Goal: Information Seeking & Learning: Learn about a topic

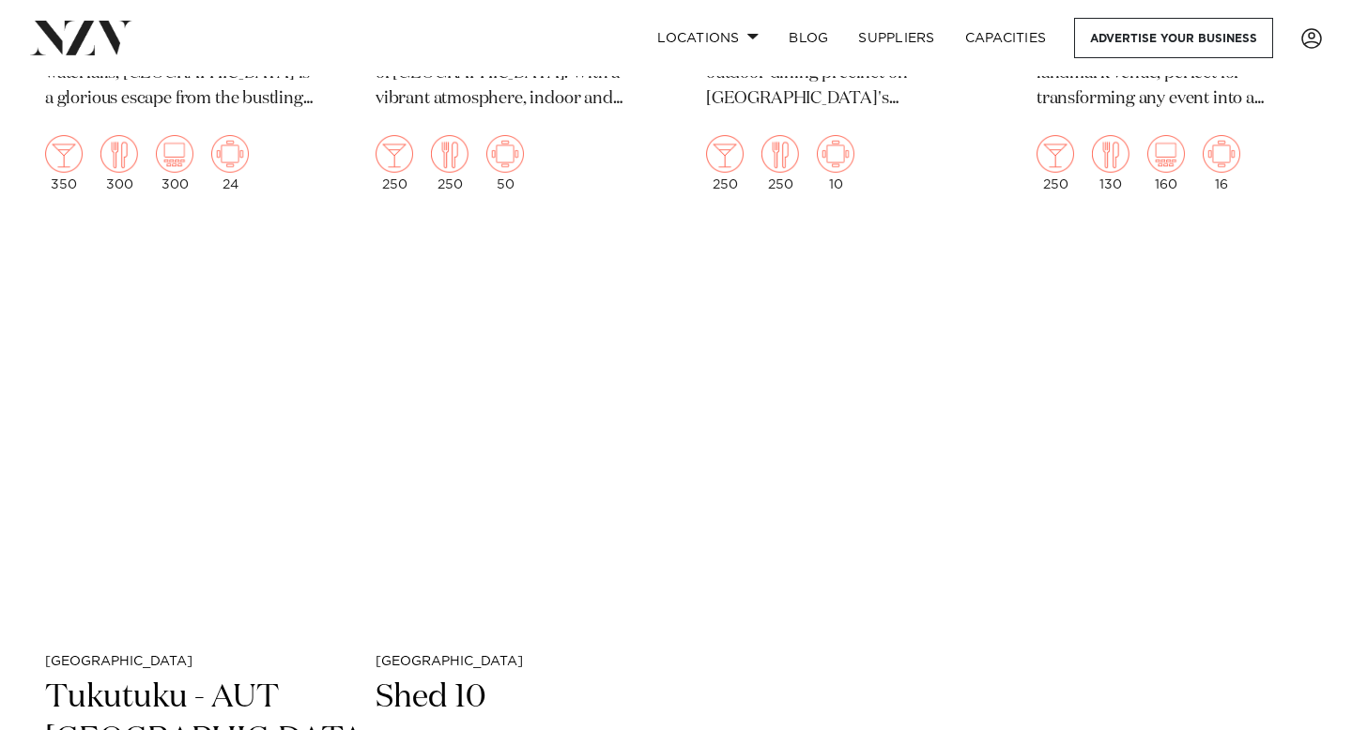
scroll to position [10364, 0]
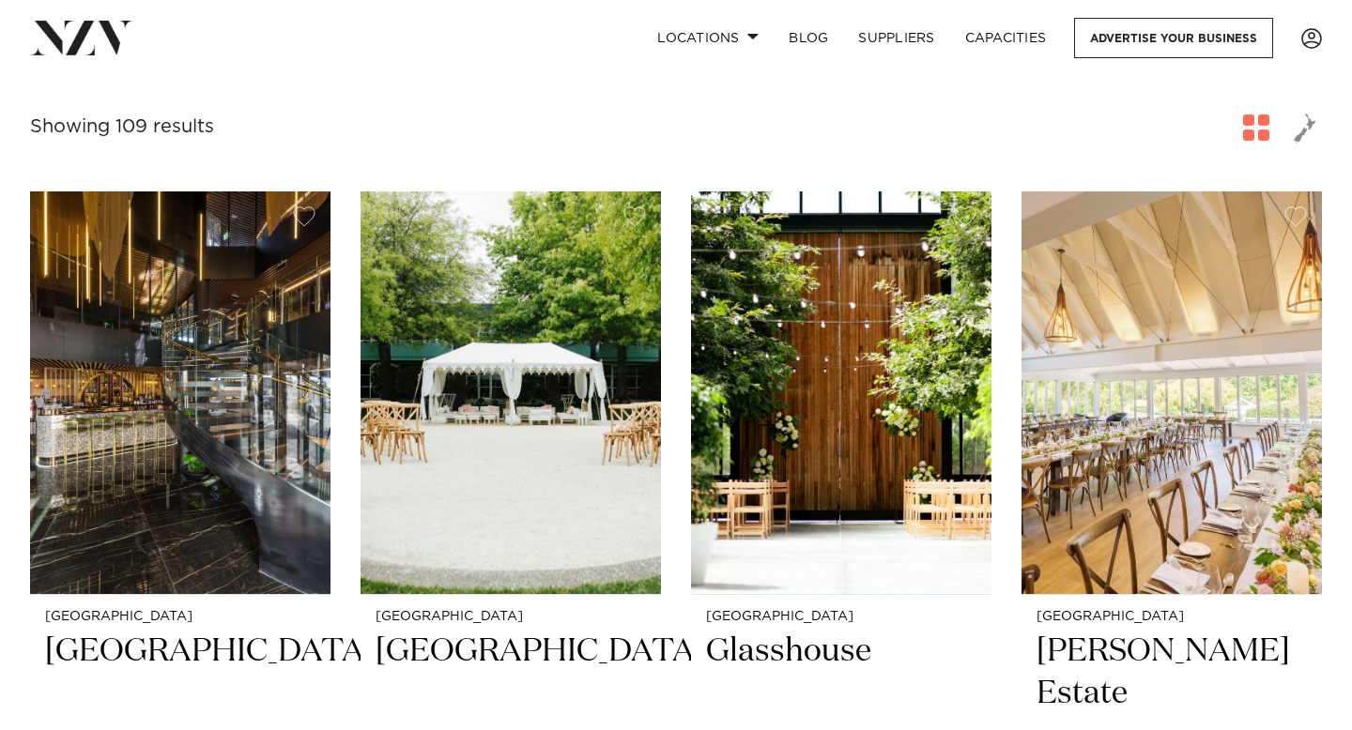
scroll to position [316, 0]
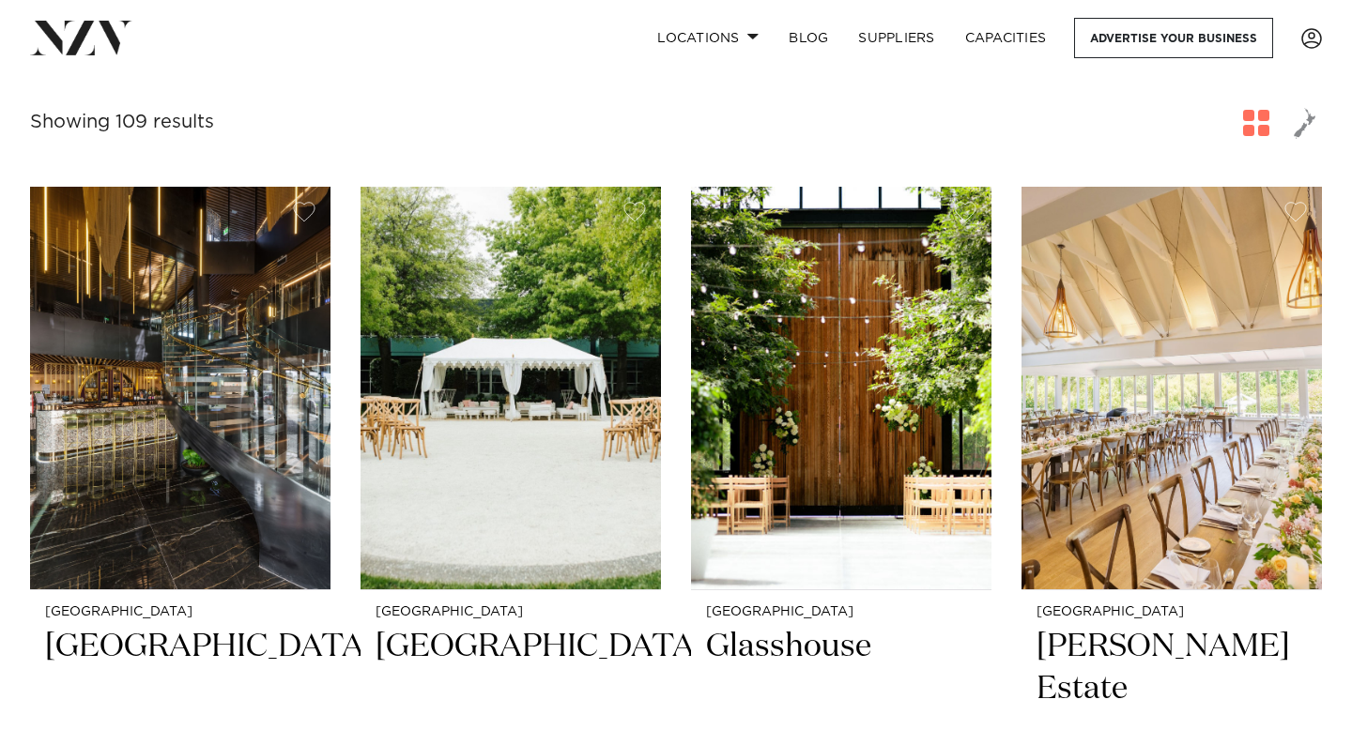
click at [526, 461] on img at bounding box center [510, 388] width 300 height 403
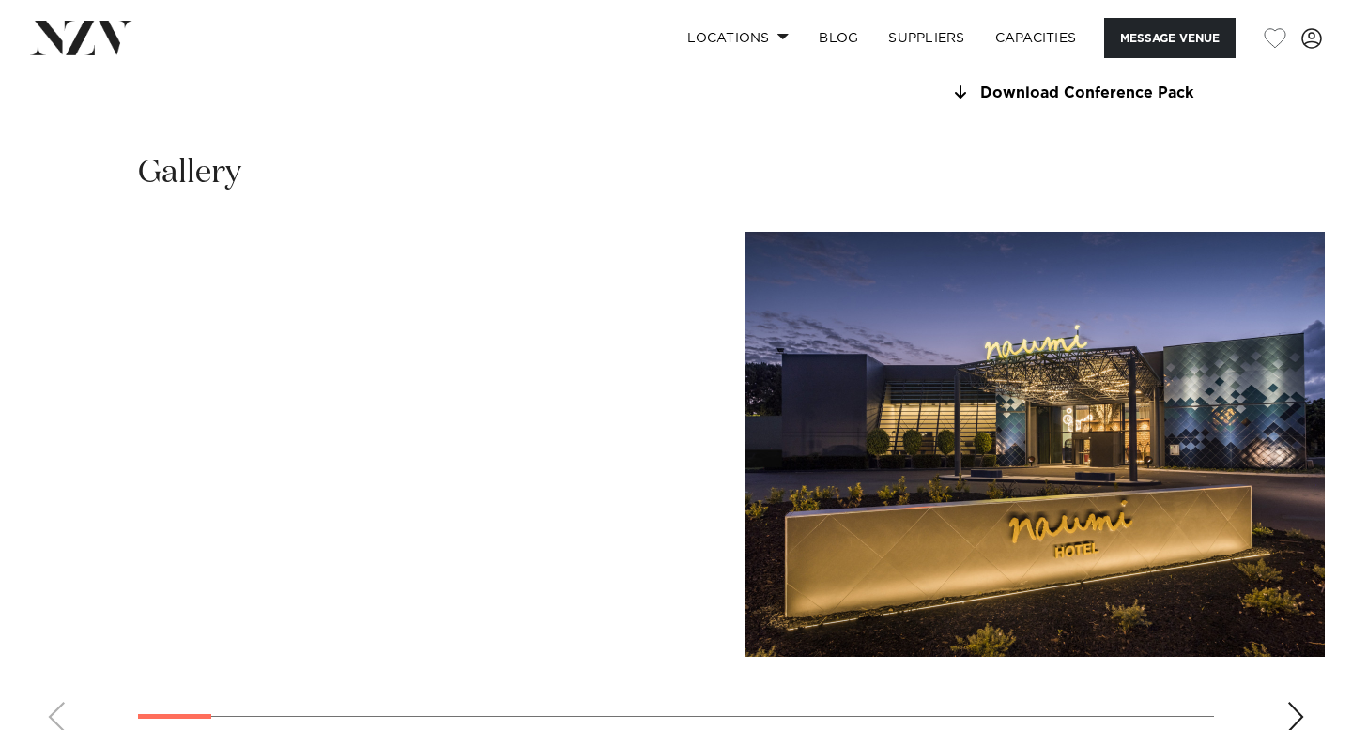
scroll to position [1777, 0]
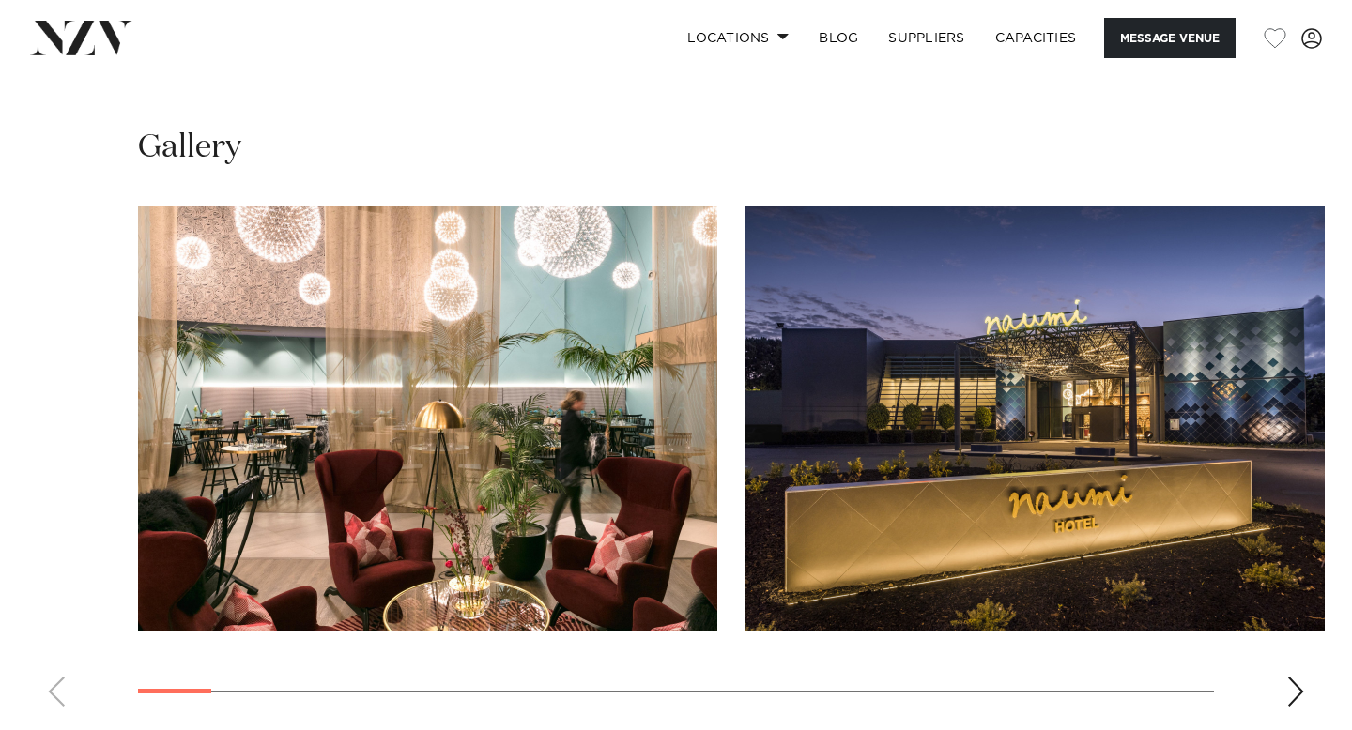
click at [1291, 677] on div "Next slide" at bounding box center [1295, 692] width 19 height 30
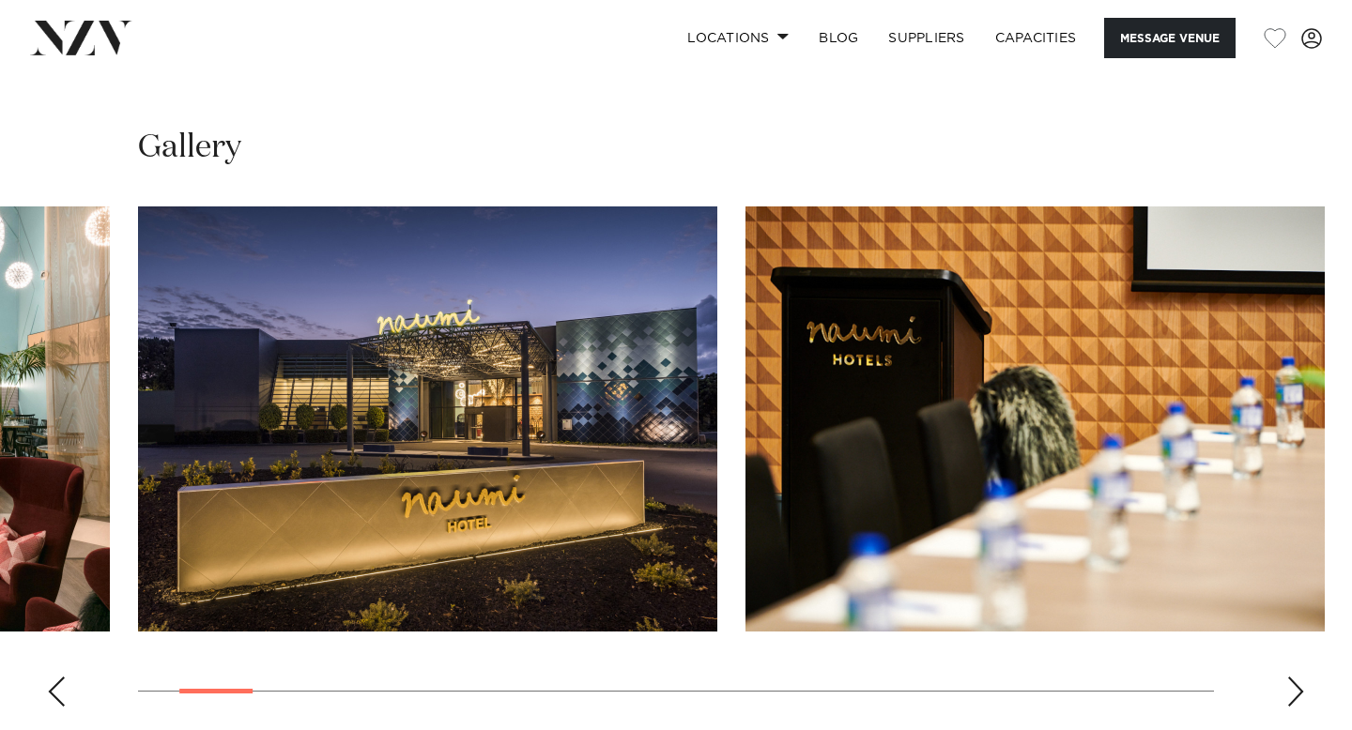
click at [1291, 677] on div "Next slide" at bounding box center [1295, 692] width 19 height 30
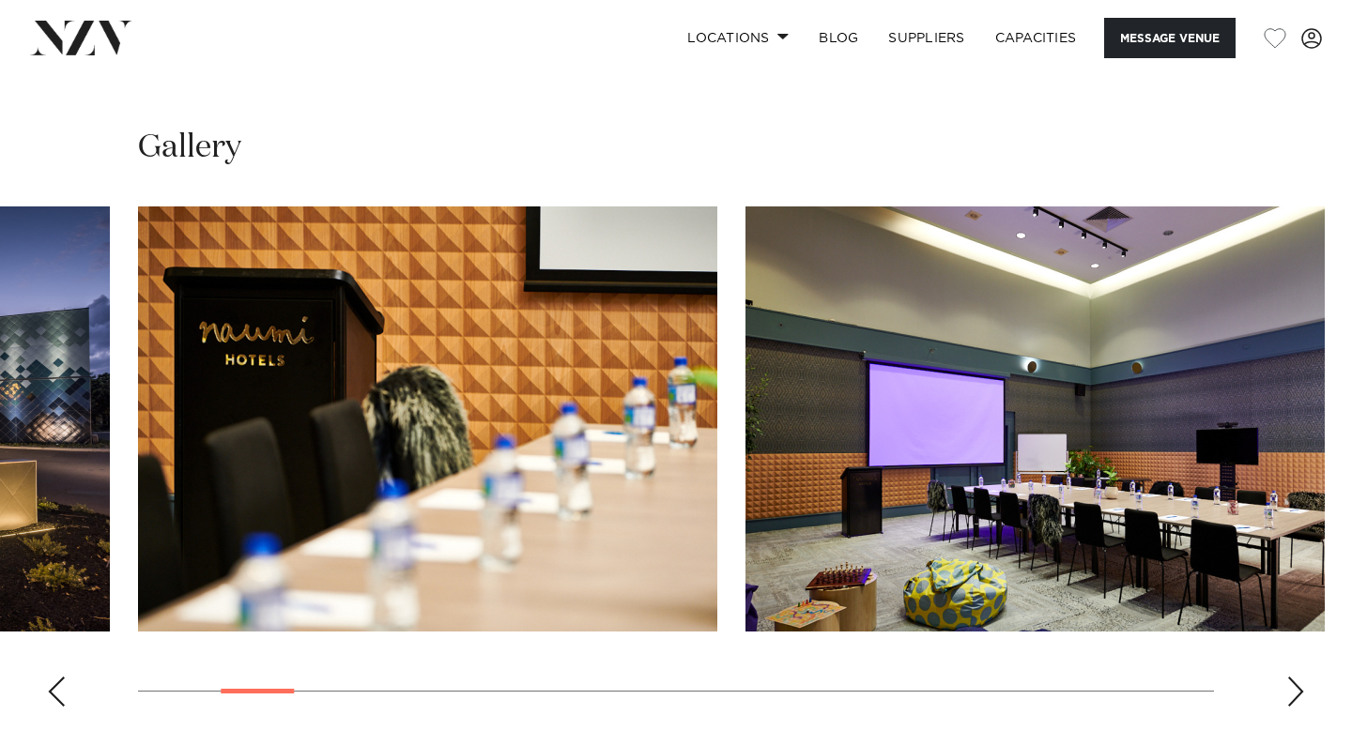
click at [1291, 677] on div "Next slide" at bounding box center [1295, 692] width 19 height 30
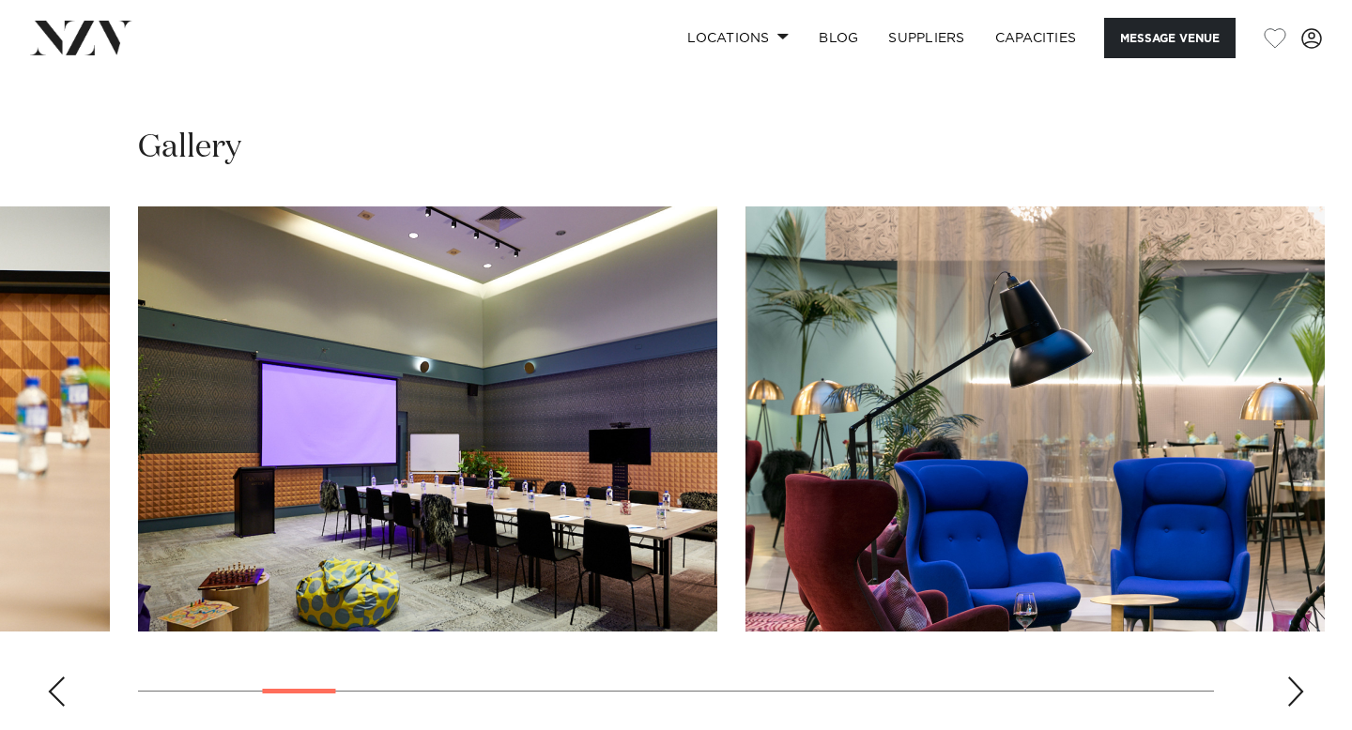
click at [1291, 677] on div "Next slide" at bounding box center [1295, 692] width 19 height 30
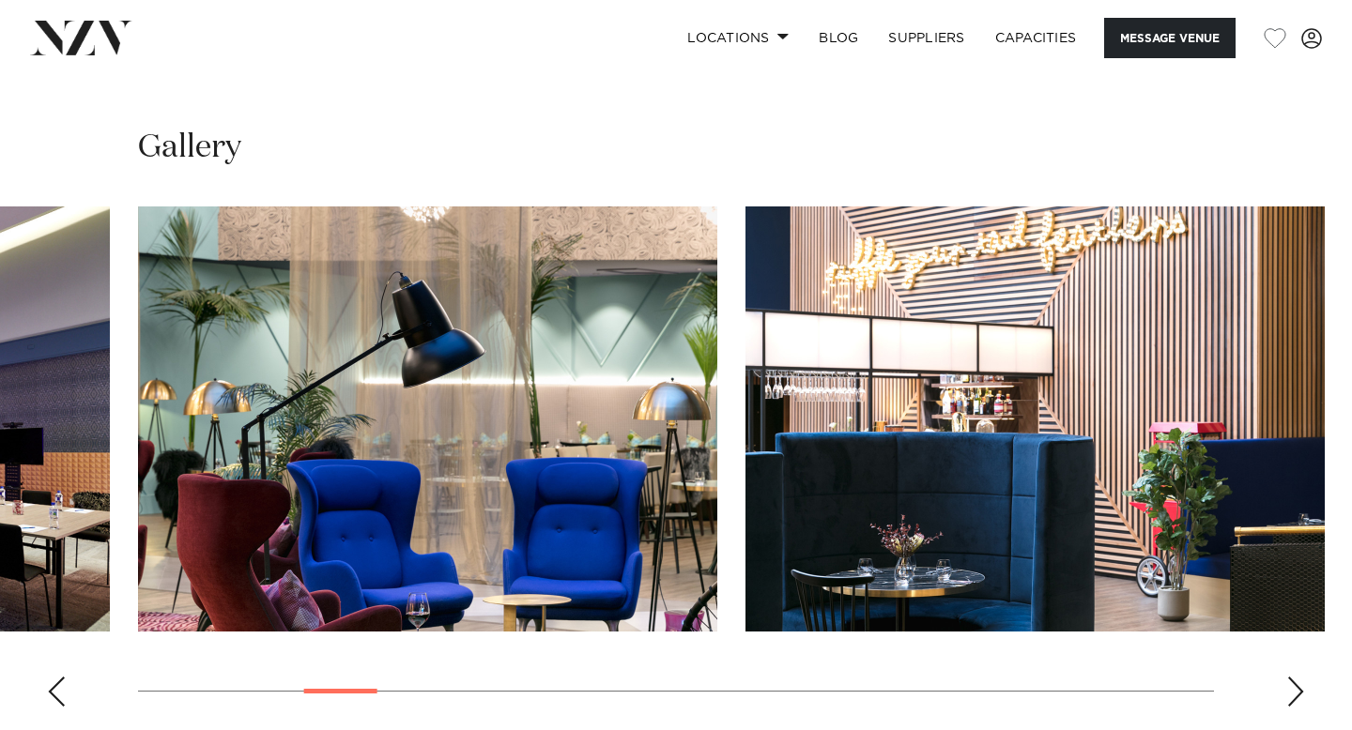
click at [1291, 677] on div "Next slide" at bounding box center [1295, 692] width 19 height 30
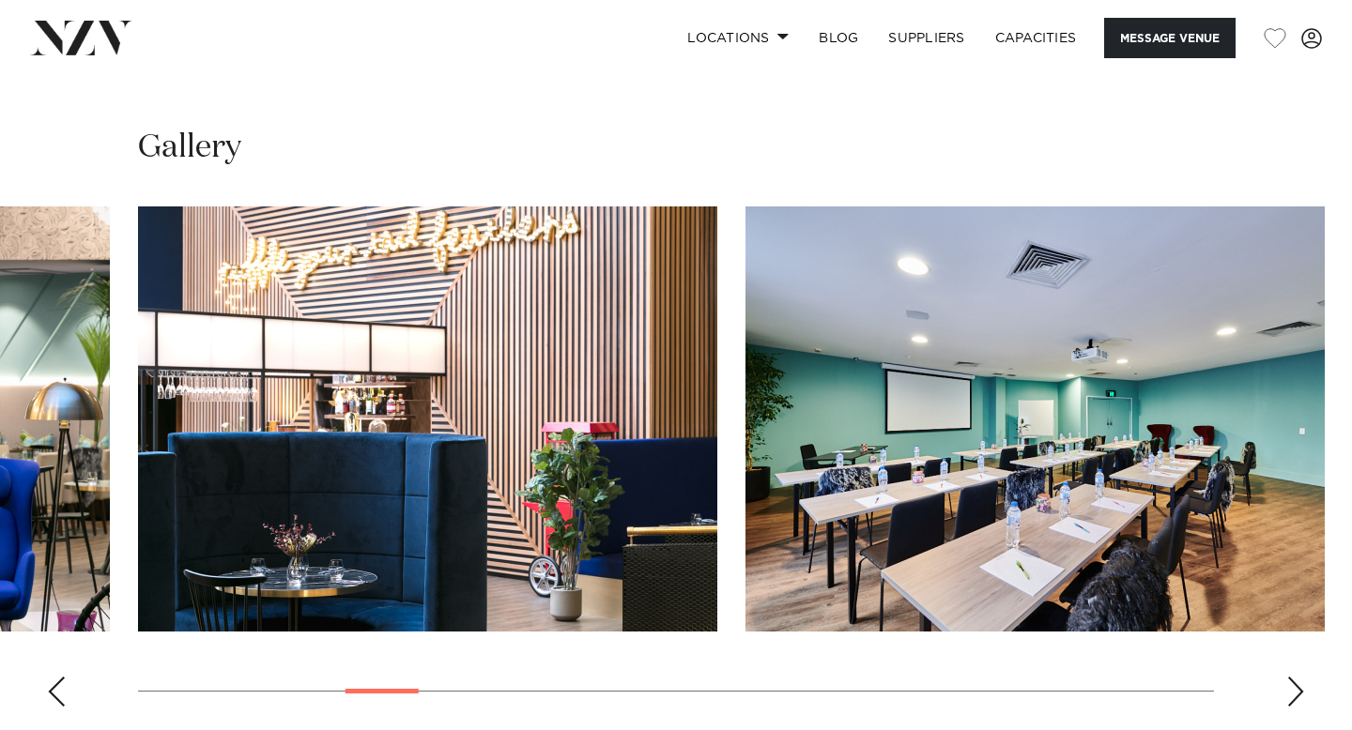
click at [1291, 677] on div "Next slide" at bounding box center [1295, 692] width 19 height 30
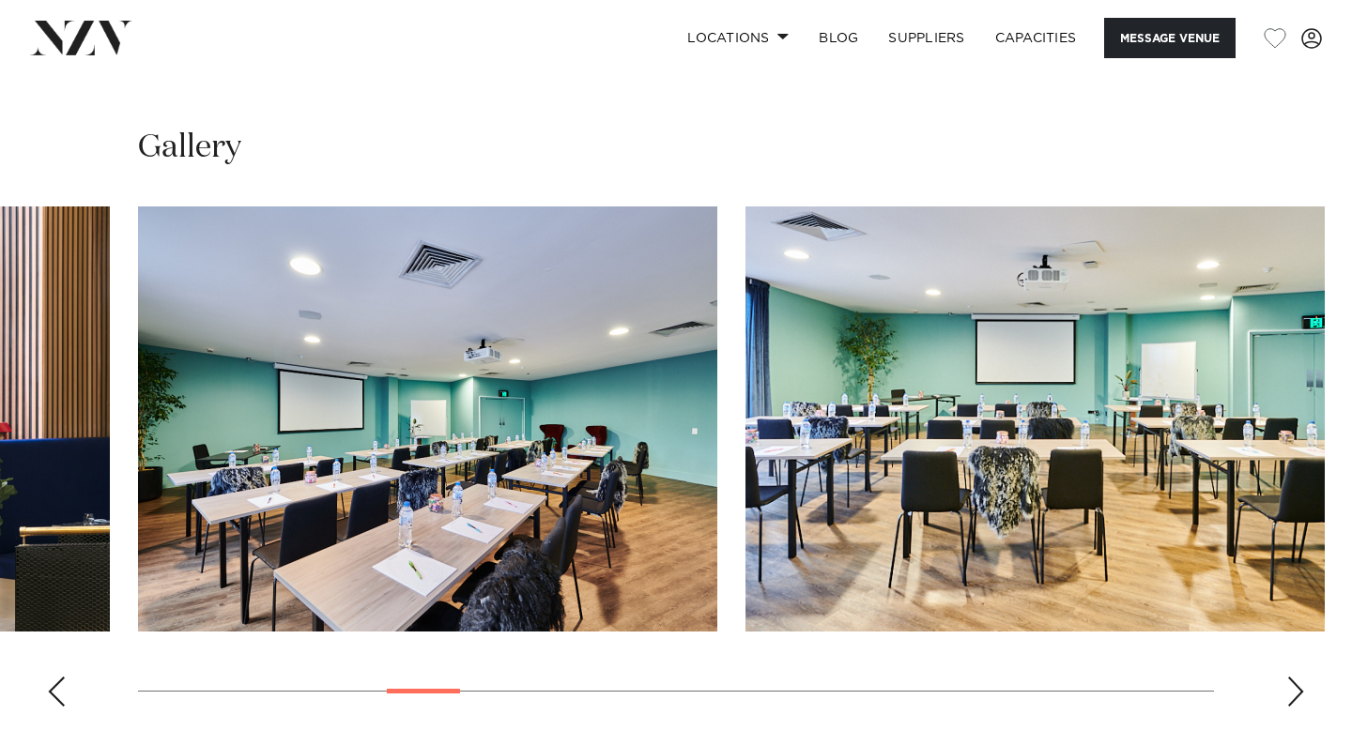
click at [1291, 677] on div "Next slide" at bounding box center [1295, 692] width 19 height 30
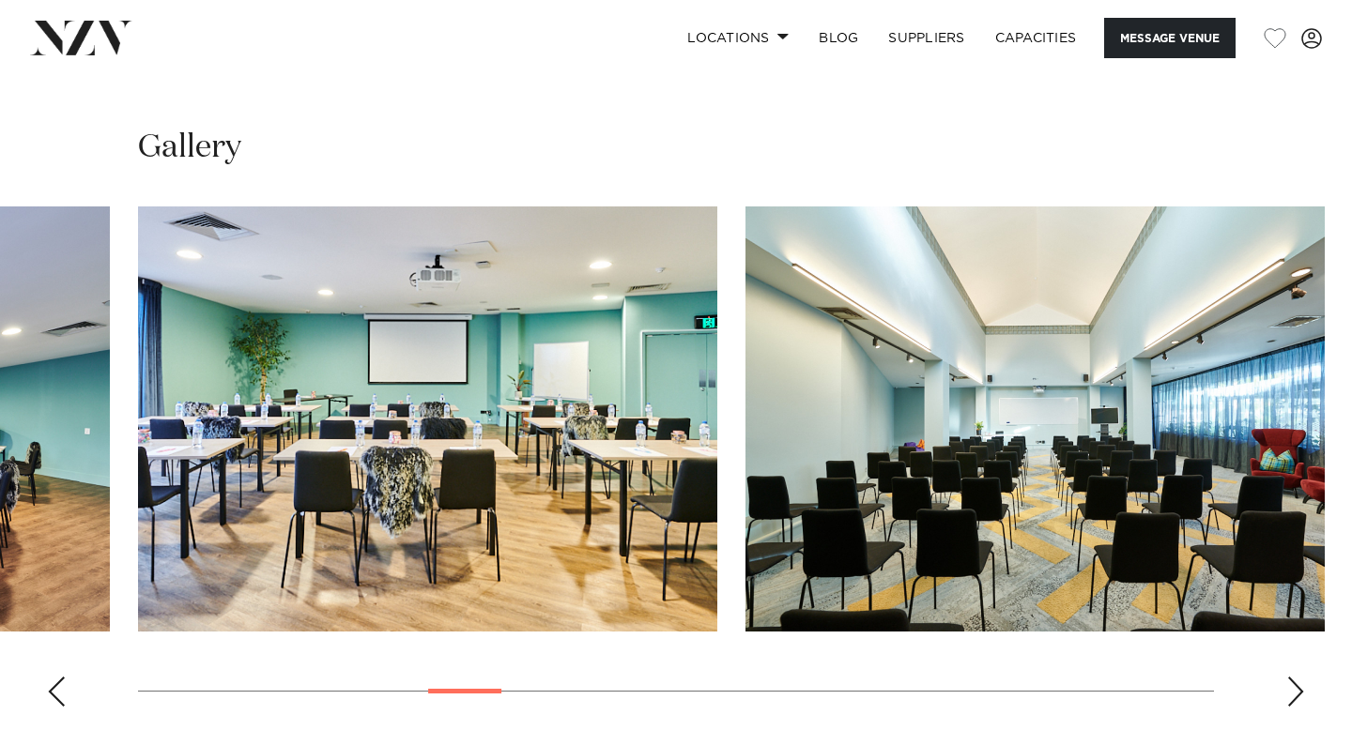
click at [1291, 677] on div "Next slide" at bounding box center [1295, 692] width 19 height 30
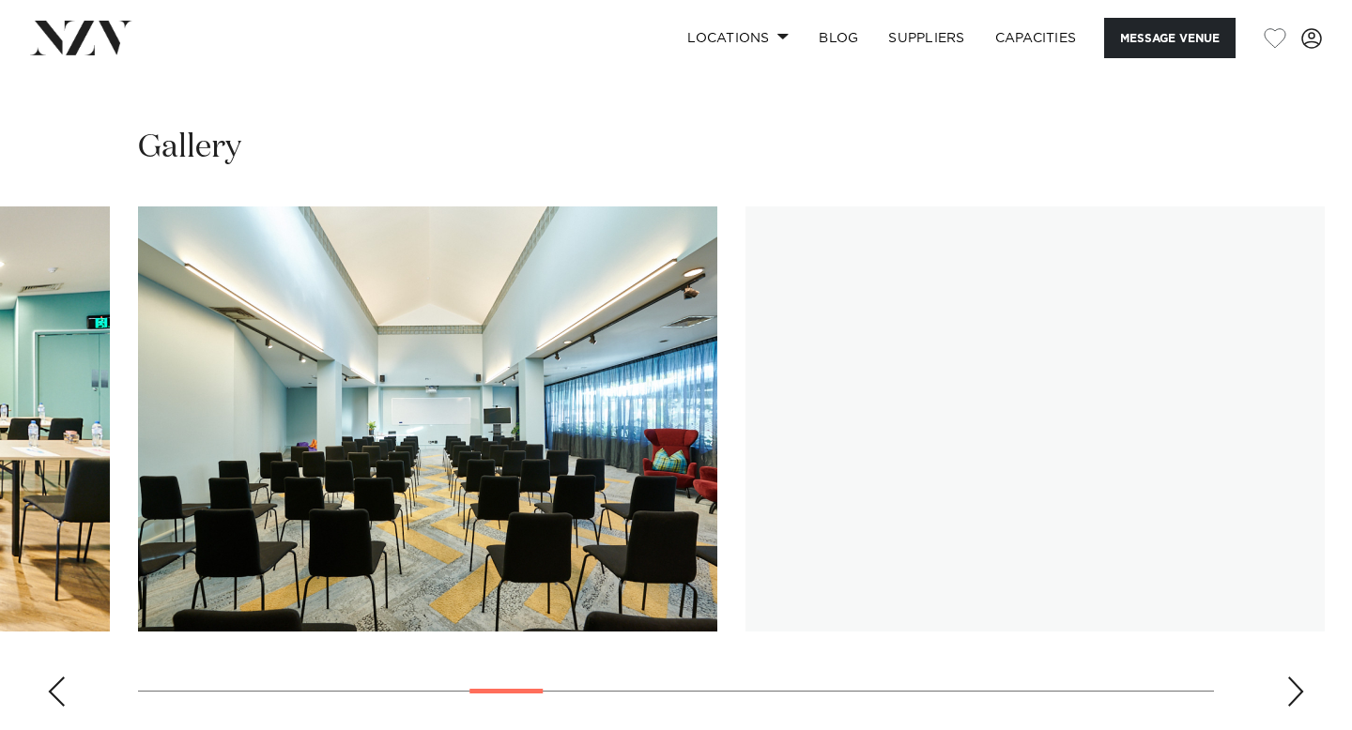
click at [1291, 677] on div "Next slide" at bounding box center [1295, 692] width 19 height 30
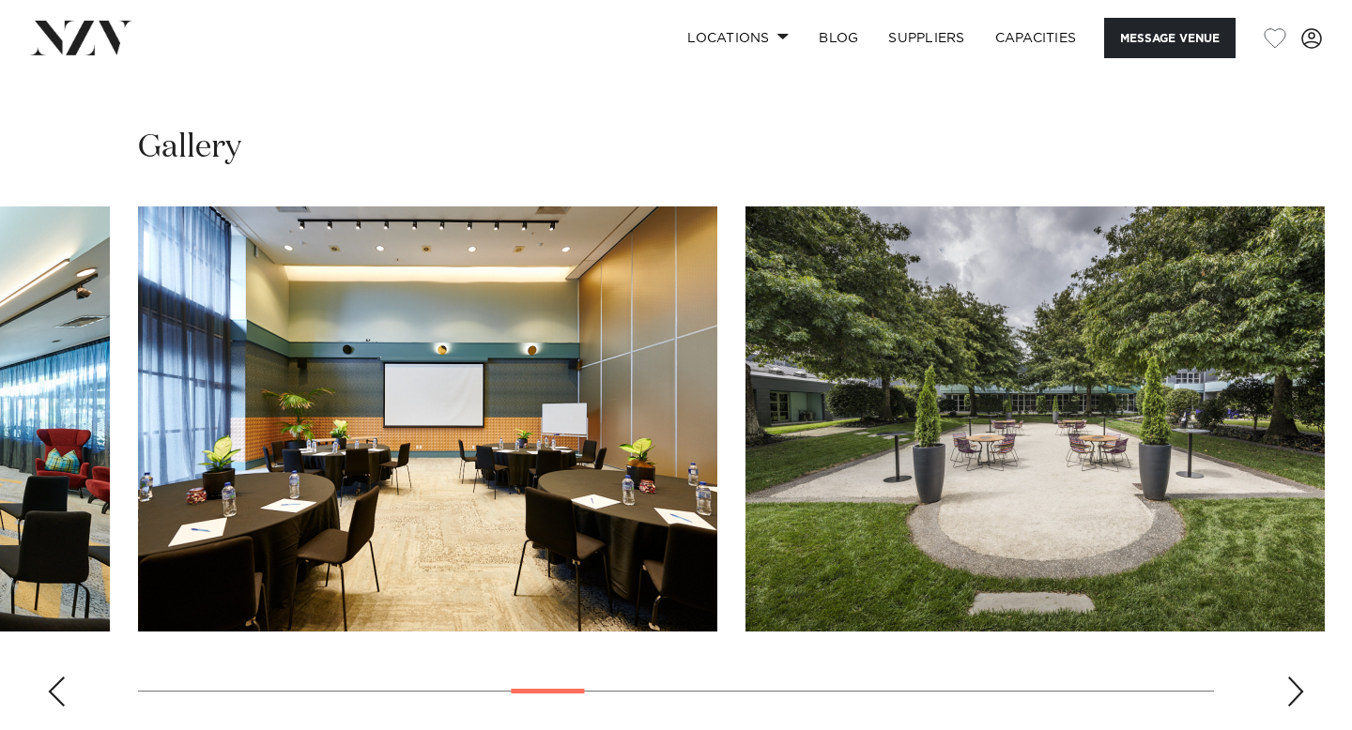
click at [1292, 677] on div "Next slide" at bounding box center [1295, 692] width 19 height 30
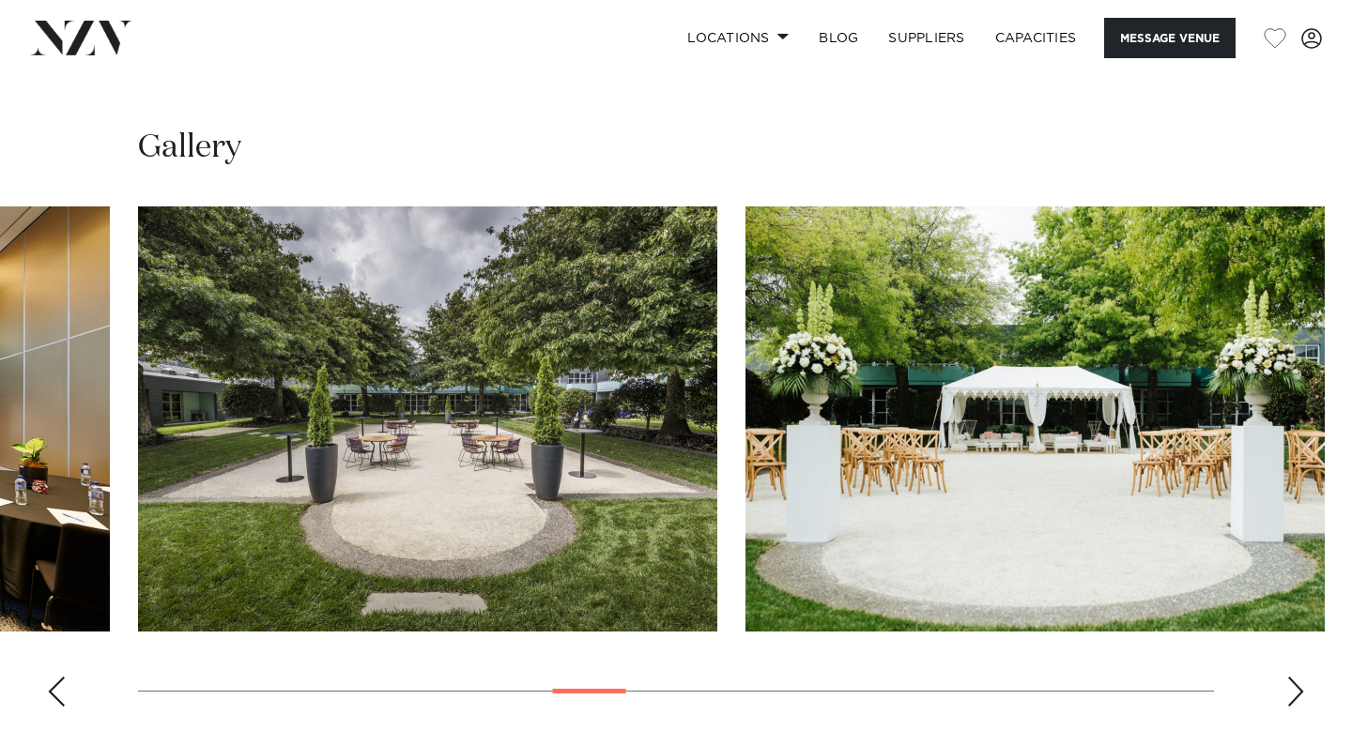
click at [1292, 677] on div "Next slide" at bounding box center [1295, 692] width 19 height 30
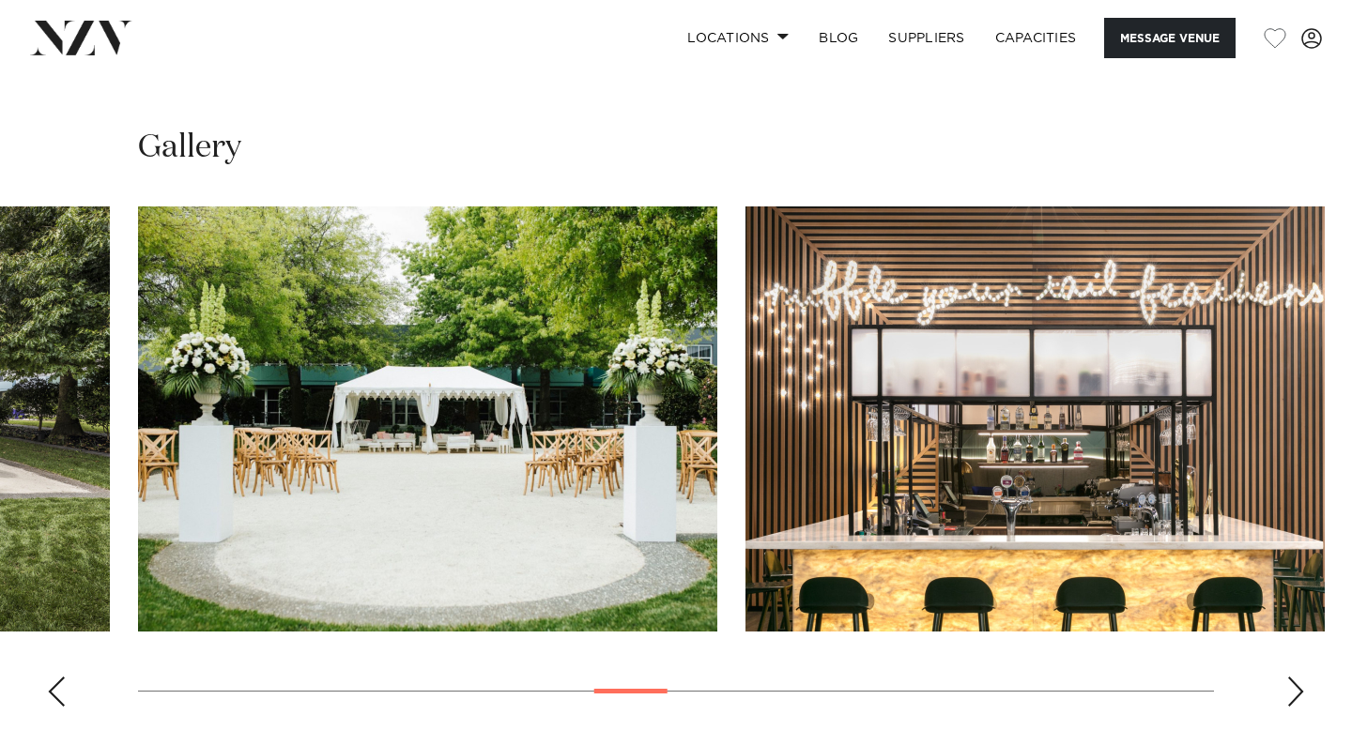
click at [1292, 677] on div "Next slide" at bounding box center [1295, 692] width 19 height 30
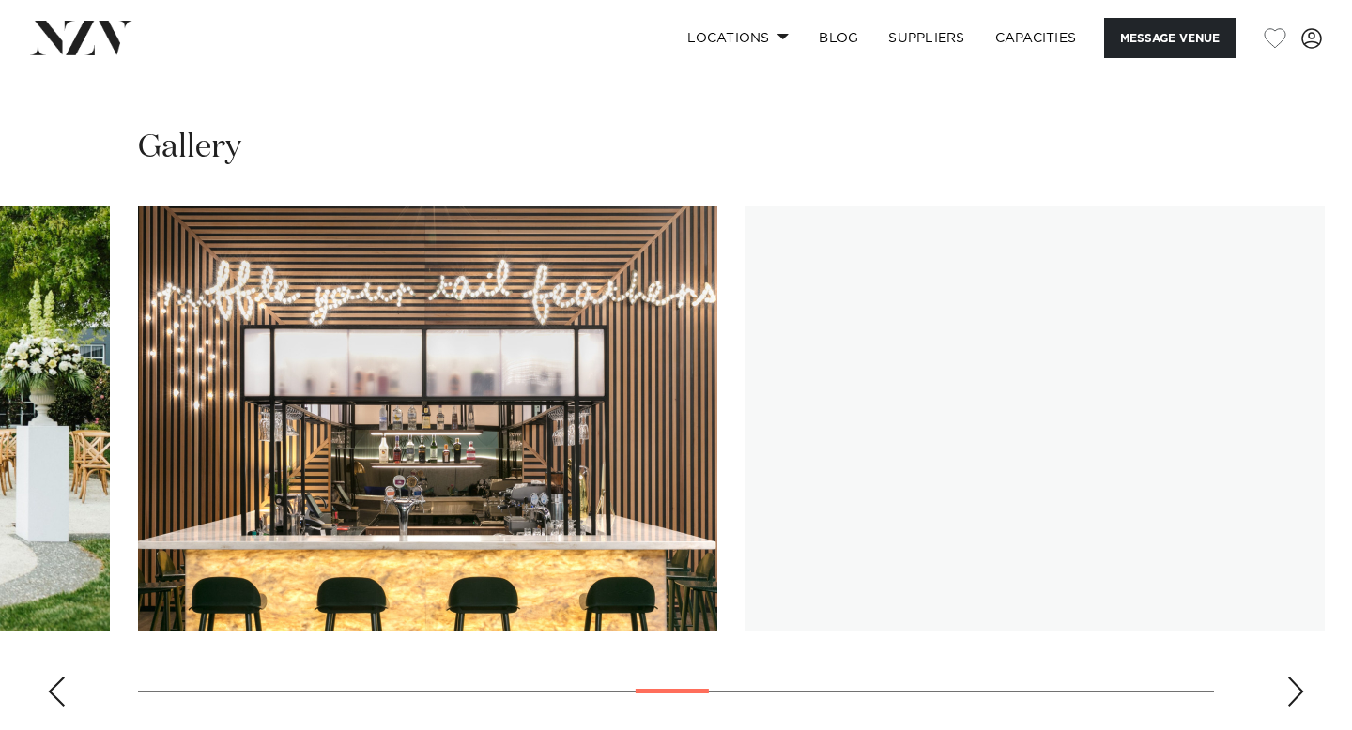
click at [1292, 677] on div "Next slide" at bounding box center [1295, 692] width 19 height 30
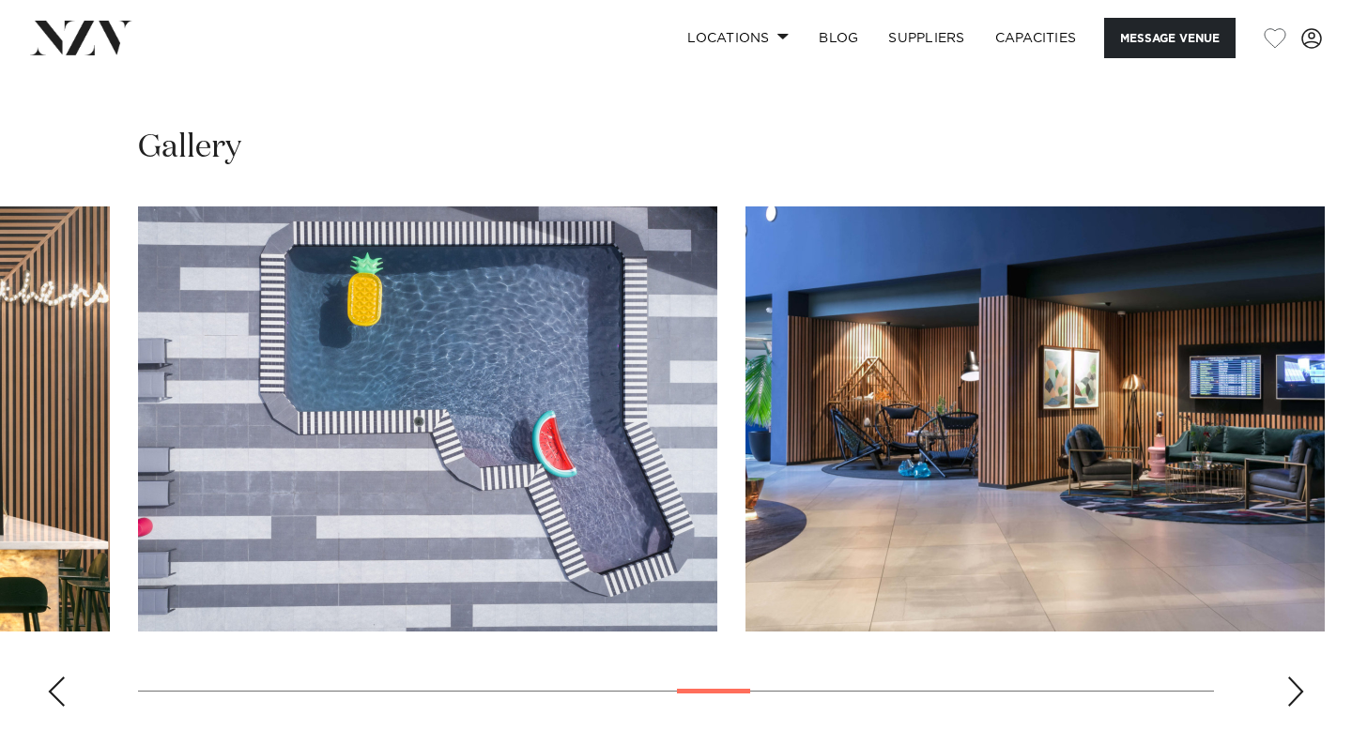
click at [1292, 677] on div "Next slide" at bounding box center [1295, 692] width 19 height 30
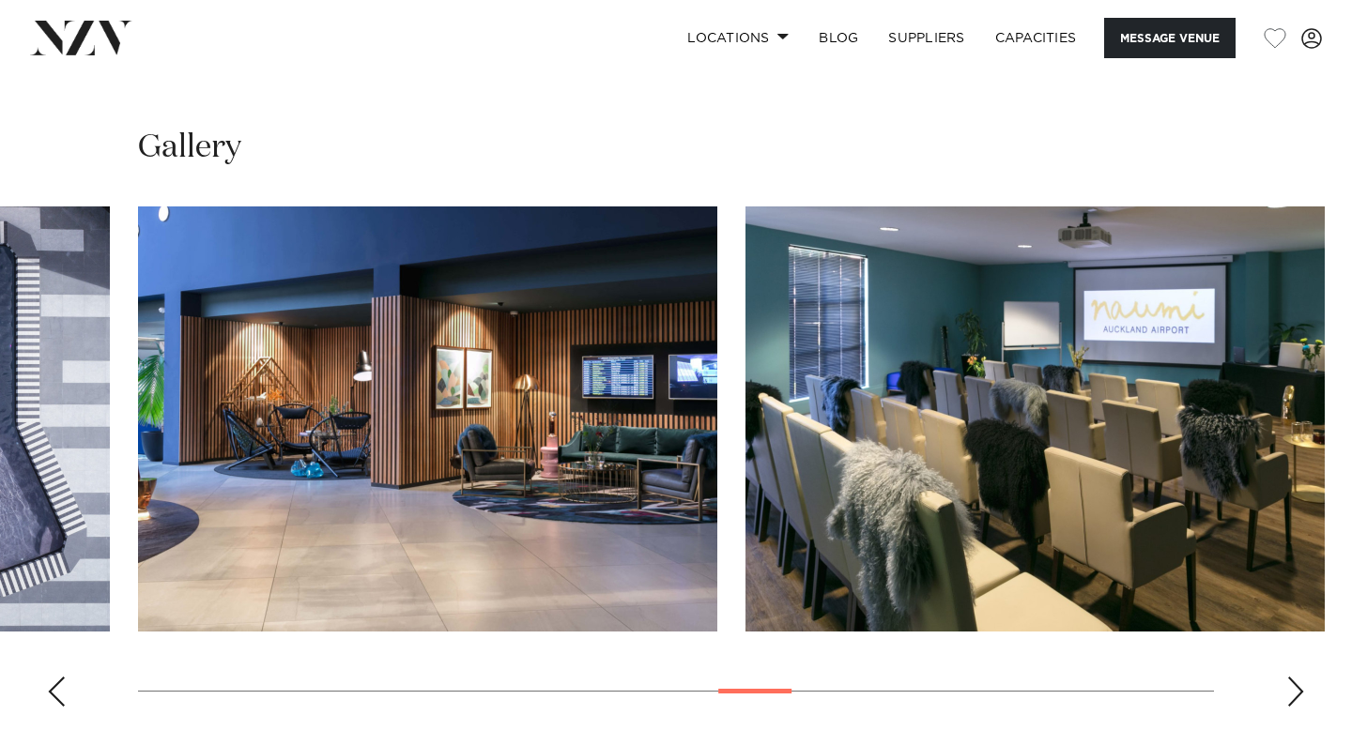
click at [1292, 677] on div "Next slide" at bounding box center [1295, 692] width 19 height 30
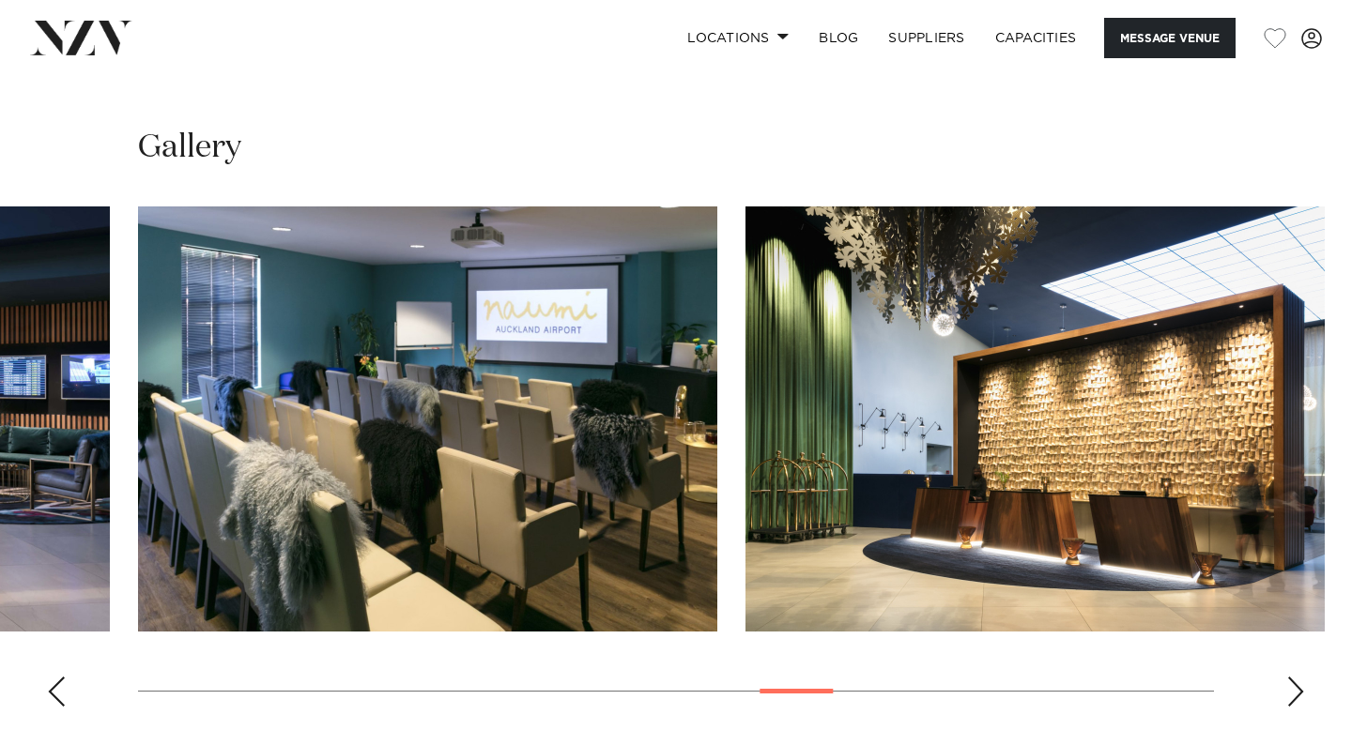
click at [1292, 677] on div "Next slide" at bounding box center [1295, 692] width 19 height 30
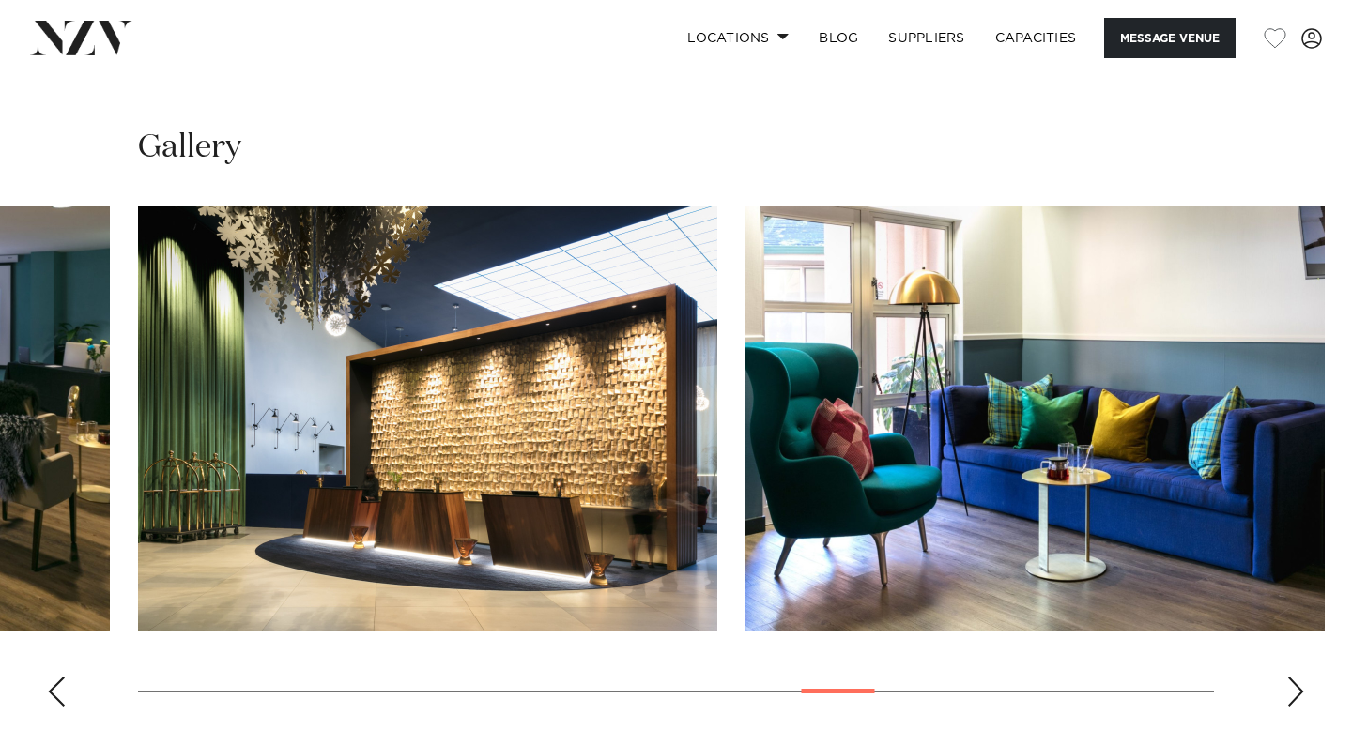
click at [1292, 677] on div "Next slide" at bounding box center [1295, 692] width 19 height 30
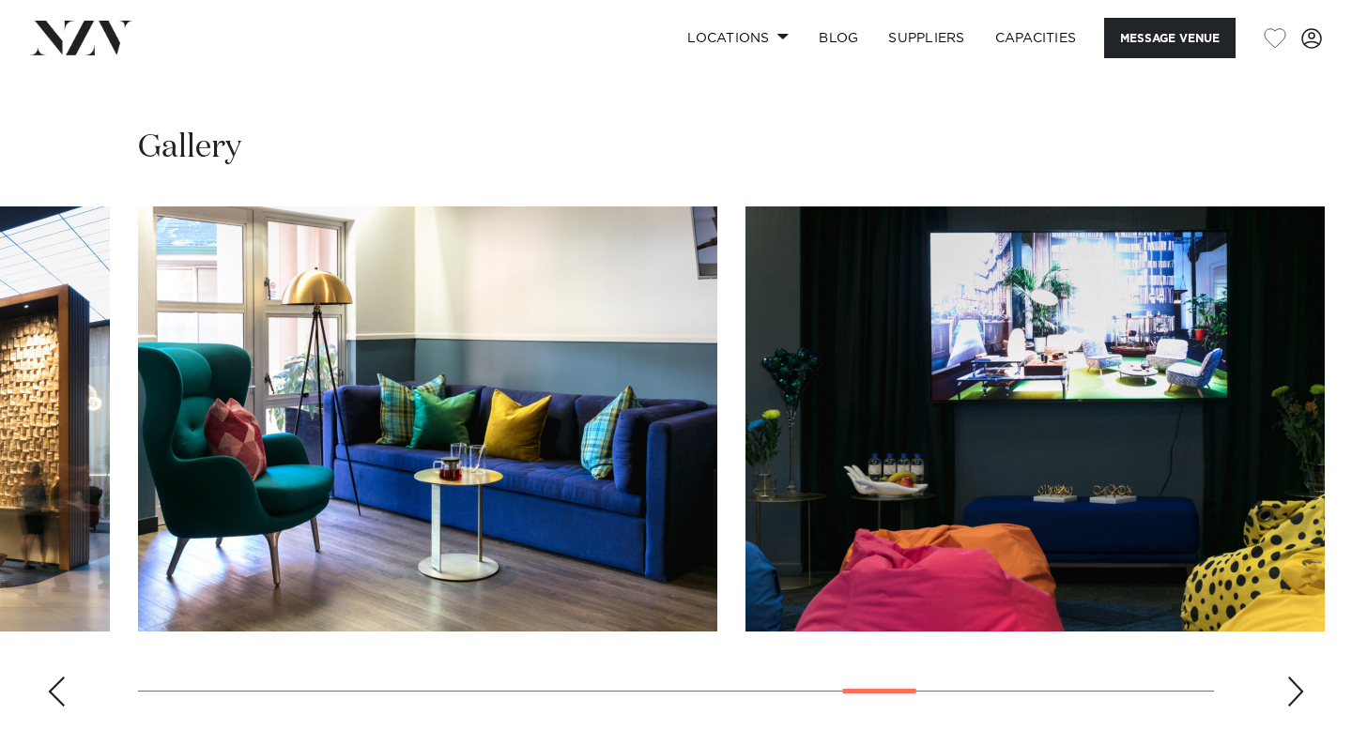
click at [1292, 677] on div "Next slide" at bounding box center [1295, 692] width 19 height 30
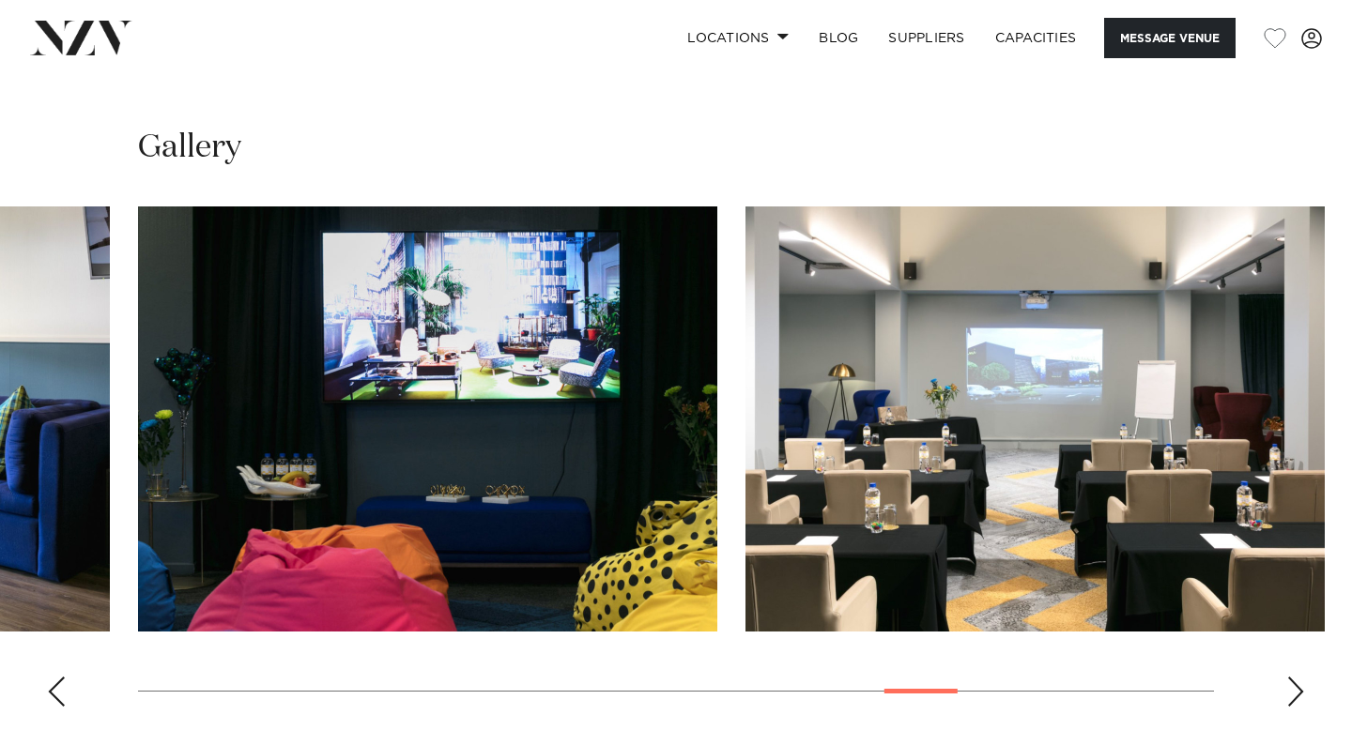
click at [1292, 677] on div "Next slide" at bounding box center [1295, 692] width 19 height 30
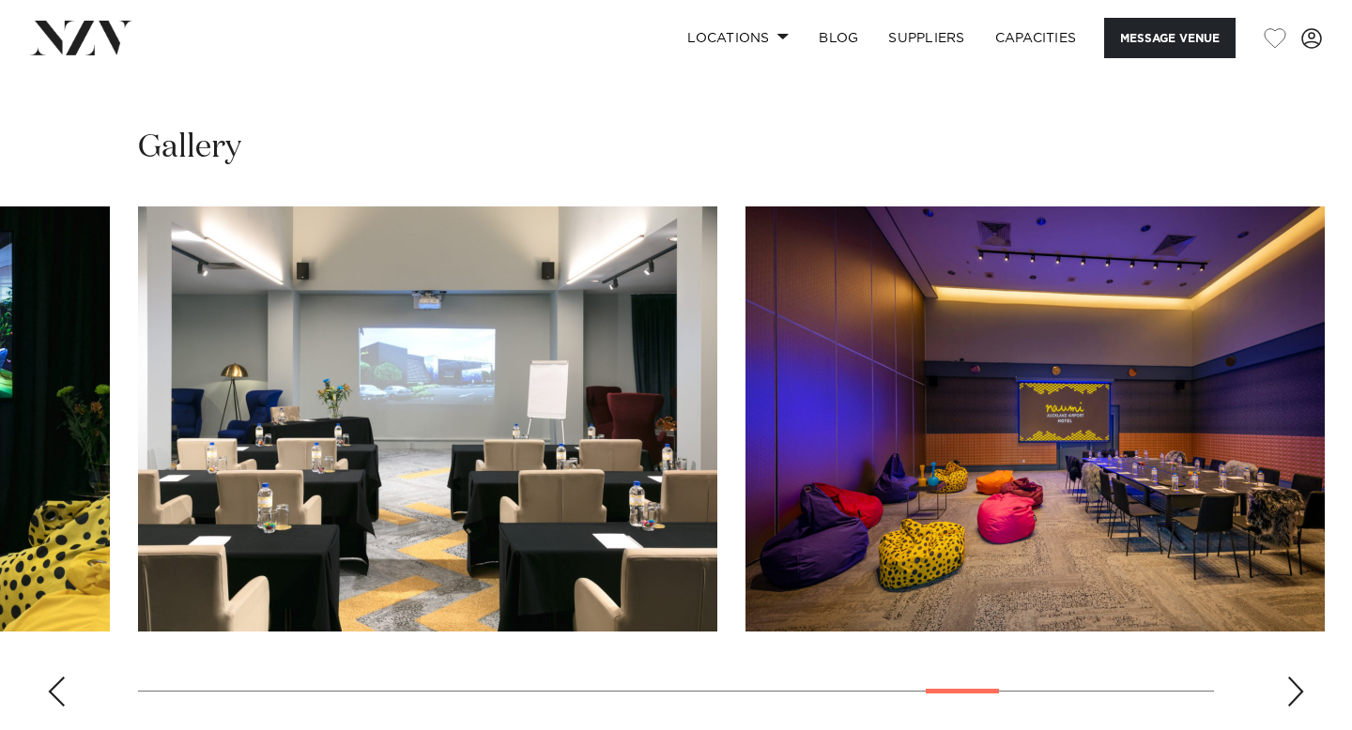
click at [1292, 677] on div "Next slide" at bounding box center [1295, 692] width 19 height 30
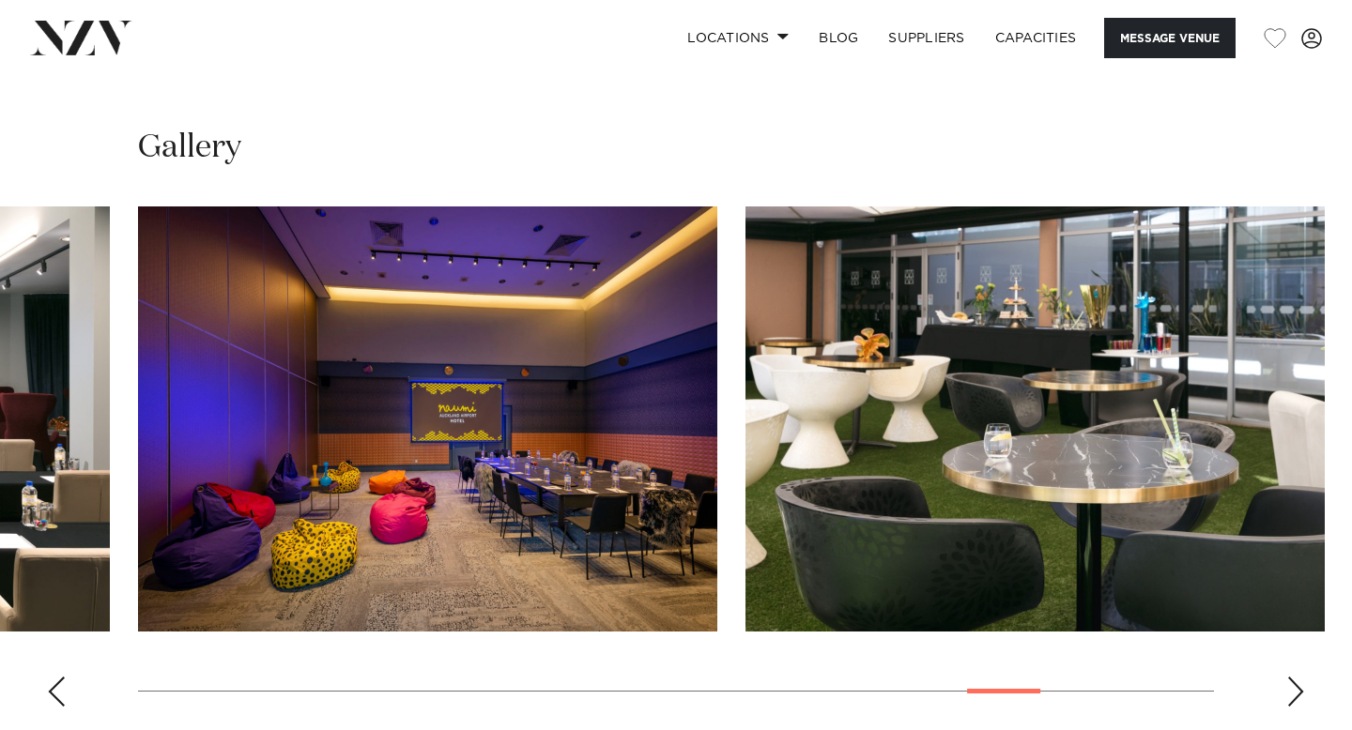
click at [1292, 677] on div "Next slide" at bounding box center [1295, 692] width 19 height 30
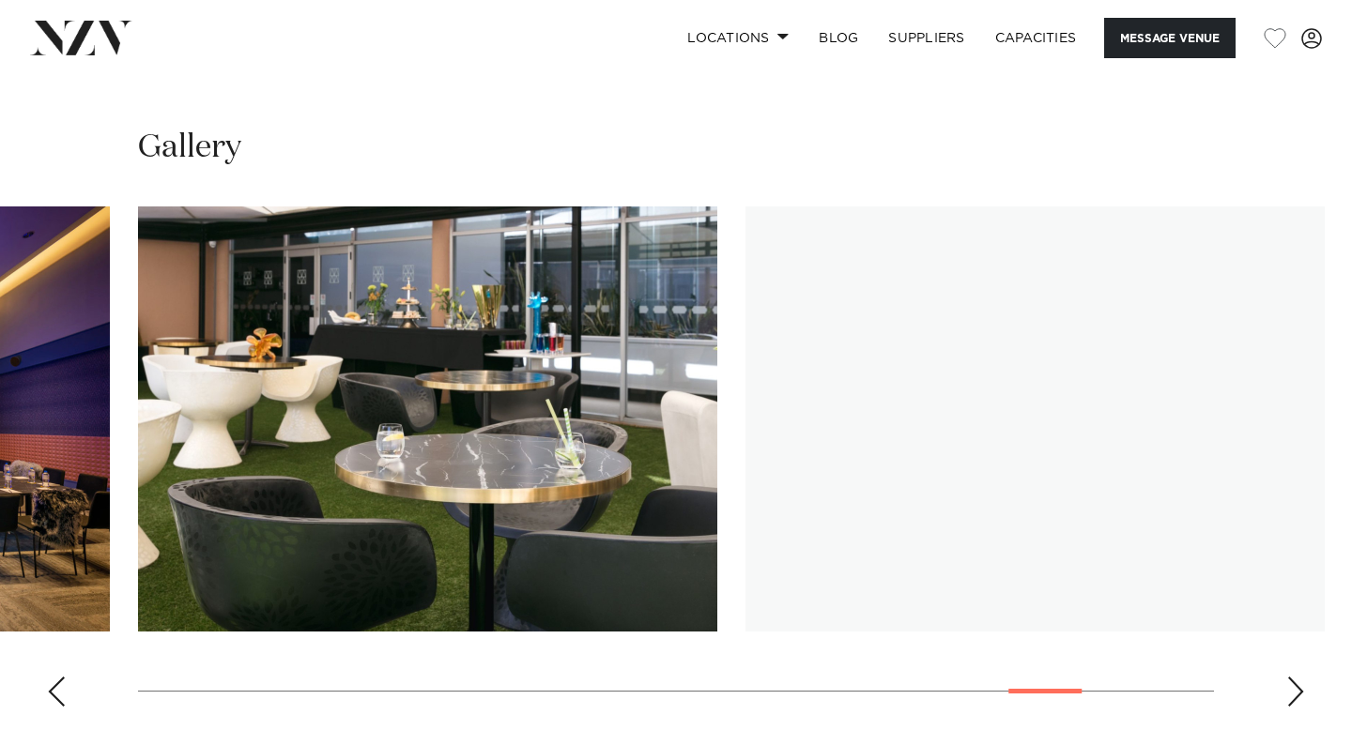
click at [1292, 677] on div "Next slide" at bounding box center [1295, 692] width 19 height 30
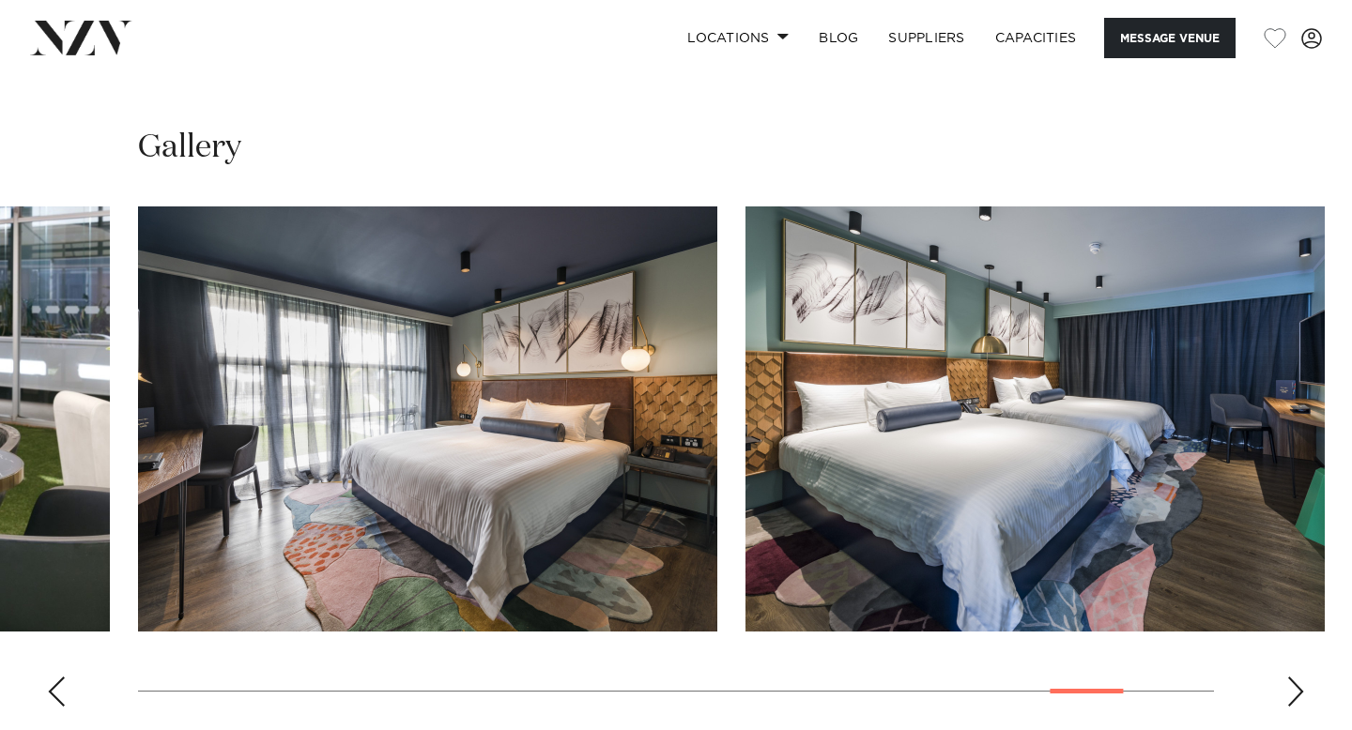
click at [1292, 677] on div "Next slide" at bounding box center [1295, 692] width 19 height 30
